Goal: Transaction & Acquisition: Purchase product/service

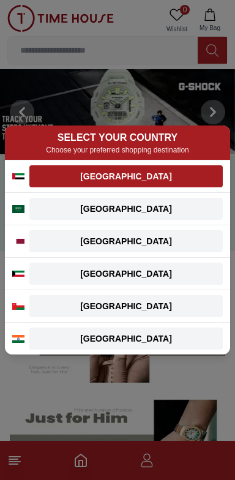
click at [178, 178] on div "[GEOGRAPHIC_DATA]" at bounding box center [126, 176] width 179 height 12
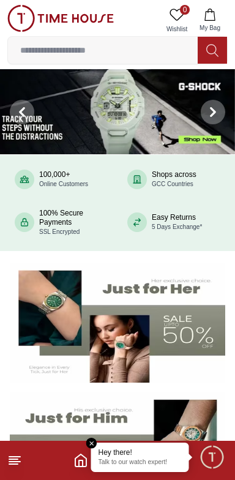
click at [151, 468] on div "Hey there! Talk to our watch expert!" at bounding box center [140, 457] width 98 height 29
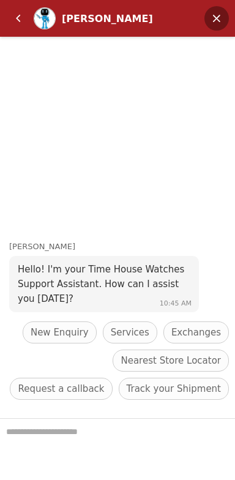
click at [214, 21] on em "Minimize" at bounding box center [216, 18] width 24 height 24
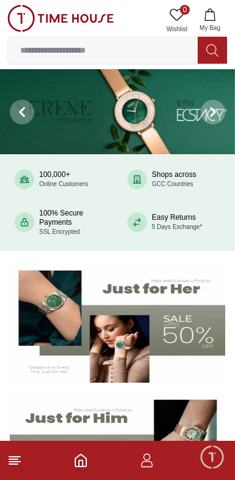
click at [148, 460] on icon "button" at bounding box center [147, 460] width 15 height 15
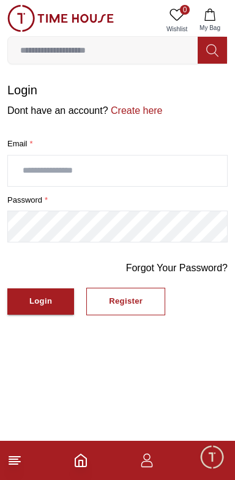
click at [183, 168] on input "text" at bounding box center [117, 171] width 219 height 31
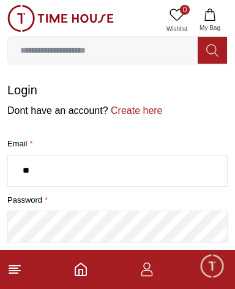
type input "*"
type input "**********"
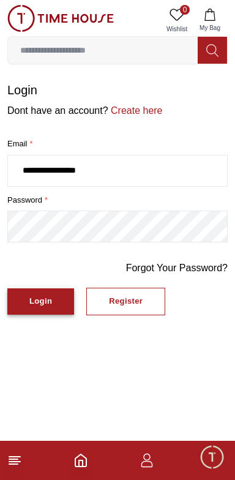
click at [32, 294] on div "Login" at bounding box center [40, 301] width 23 height 14
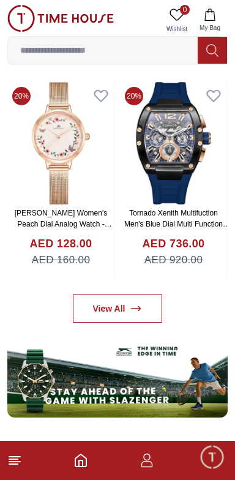
scroll to position [508, 0]
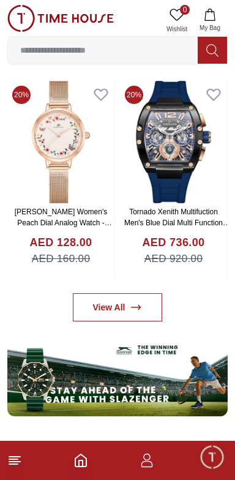
click at [15, 464] on line at bounding box center [13, 464] width 9 height 0
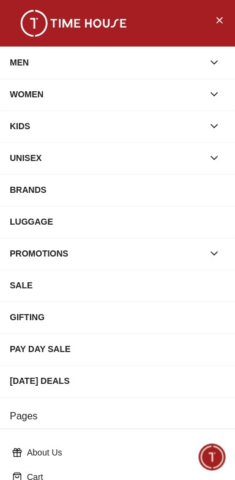
click at [17, 379] on div "[DATE] DEALS" at bounding box center [118, 381] width 216 height 22
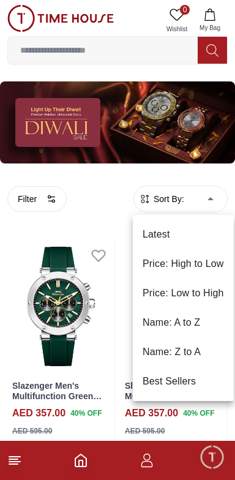
click at [190, 288] on li "Price: Low to High" at bounding box center [183, 293] width 101 height 29
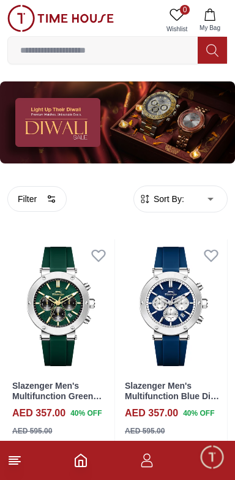
type input "*"
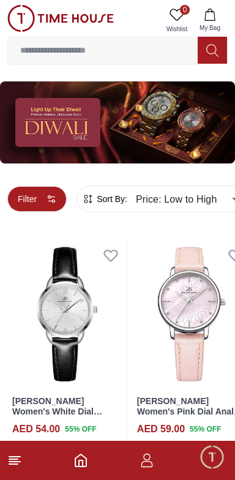
click at [41, 198] on button "Filter" at bounding box center [36, 199] width 59 height 26
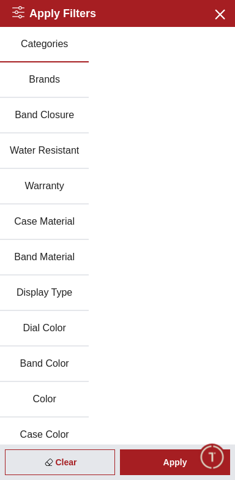
click at [35, 43] on button "Categories" at bounding box center [44, 45] width 89 height 36
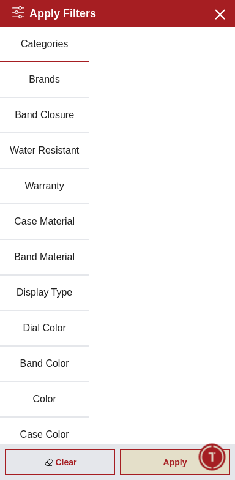
click at [181, 469] on div "Apply" at bounding box center [175, 462] width 110 height 26
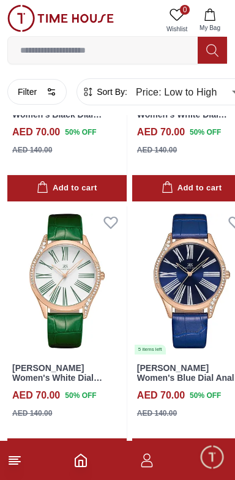
scroll to position [2256, 0]
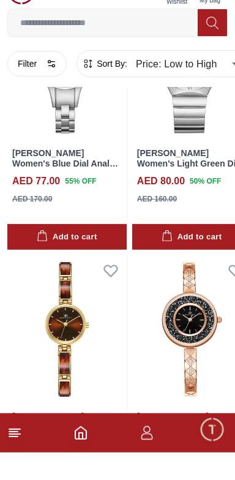
scroll to position [3392, 0]
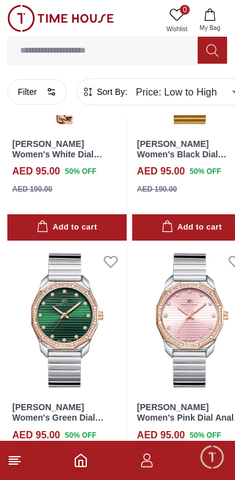
scroll to position [6325, 0]
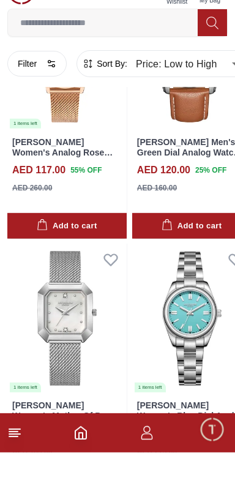
scroll to position [8742, 0]
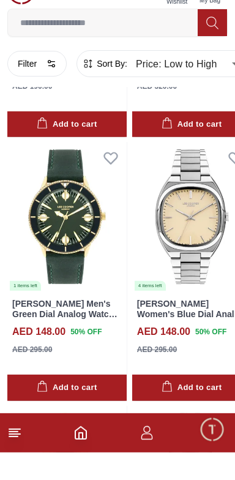
scroll to position [11935, 0]
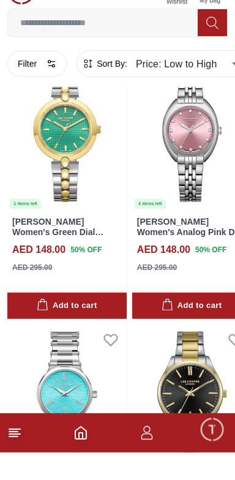
scroll to position [12293, 0]
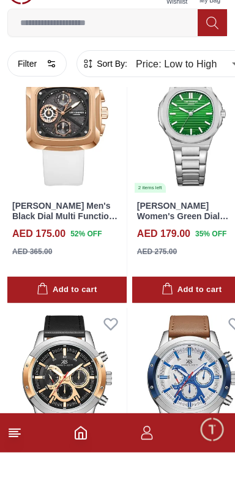
scroll to position [15617, 0]
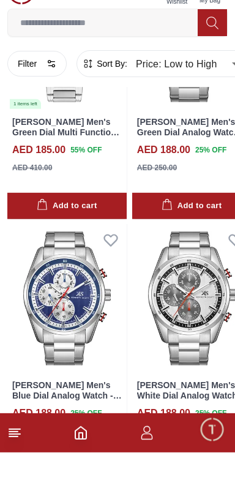
scroll to position [17305, 0]
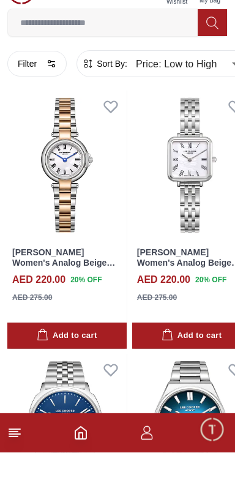
scroll to position [21465, 0]
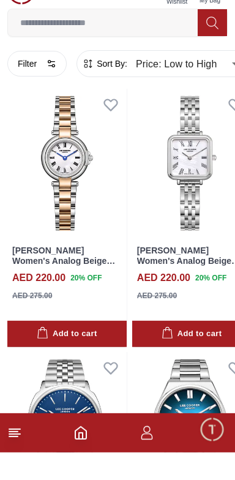
scroll to position [19808, 0]
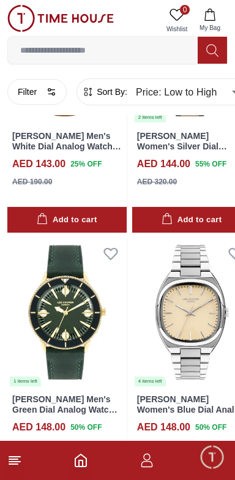
scroll to position [14797, 0]
